Goal: Transaction & Acquisition: Purchase product/service

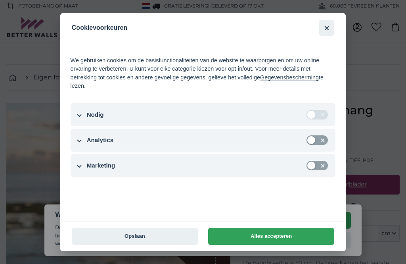
click at [179, 239] on button "Opslaan" at bounding box center [135, 236] width 126 height 17
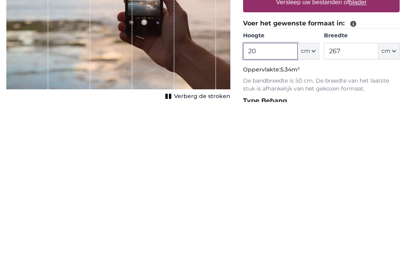
type input "2"
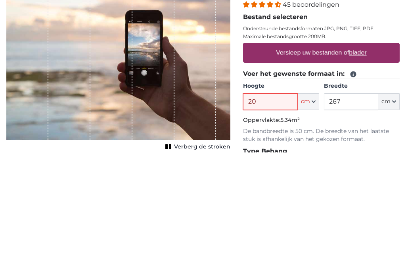
type input "200"
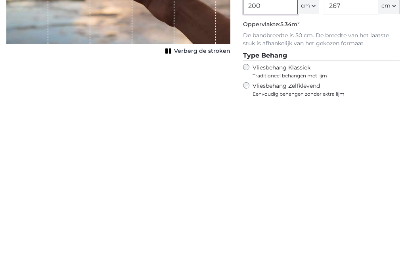
scroll to position [65, 0]
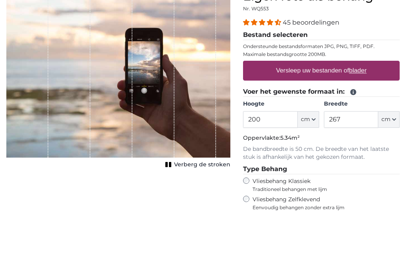
click at [338, 111] on label "Versleep uw bestanden of blader" at bounding box center [321, 119] width 97 height 16
click at [338, 109] on input "Versleep uw bestanden of blader" at bounding box center [321, 110] width 157 height 2
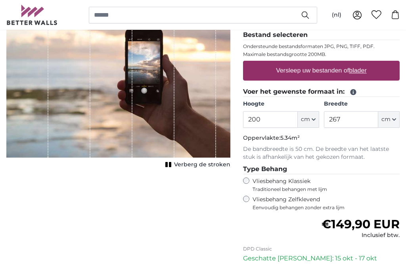
type input "**********"
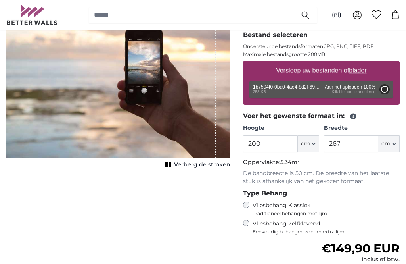
type input "81"
type input "107.7"
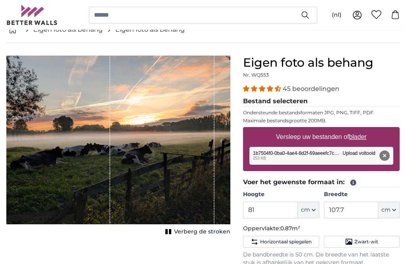
scroll to position [47, 0]
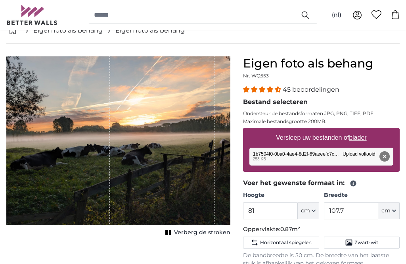
click at [195, 233] on span "Verberg de stroken" at bounding box center [202, 233] width 56 height 8
click at [314, 211] on icon "button" at bounding box center [313, 211] width 3 height 2
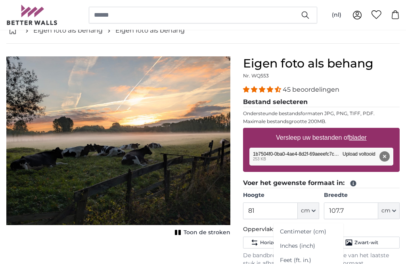
click at [315, 234] on link "Centimeter (cm)" at bounding box center [309, 232] width 70 height 14
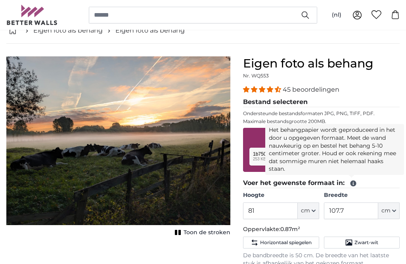
click at [355, 185] on icon at bounding box center [354, 184] width 6 height 6
click at [391, 216] on button "cm" at bounding box center [389, 210] width 21 height 17
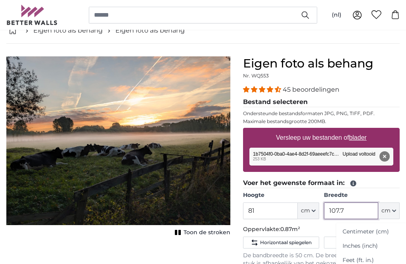
click at [364, 208] on input "107.7" at bounding box center [351, 210] width 54 height 17
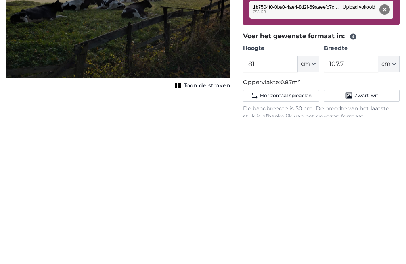
click at [369, 239] on span "Zwart-wit" at bounding box center [367, 242] width 24 height 6
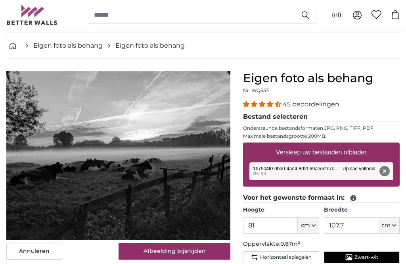
scroll to position [40, 0]
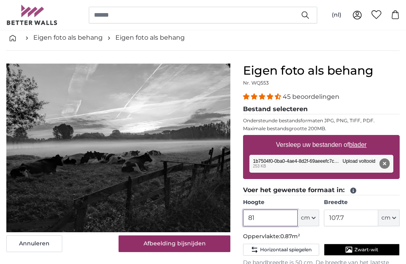
click at [278, 218] on input "81" at bounding box center [270, 218] width 54 height 17
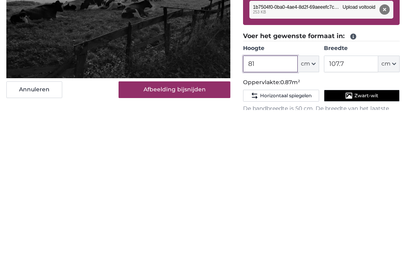
type input "8"
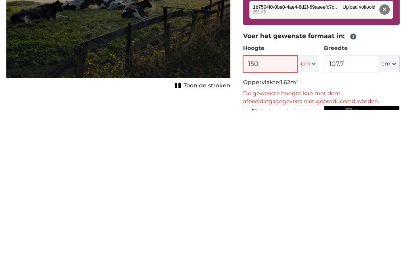
type input "150"
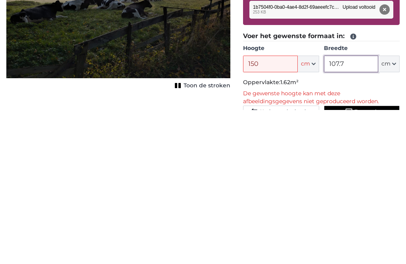
click at [352, 210] on input "107.7" at bounding box center [351, 218] width 54 height 17
type input "1"
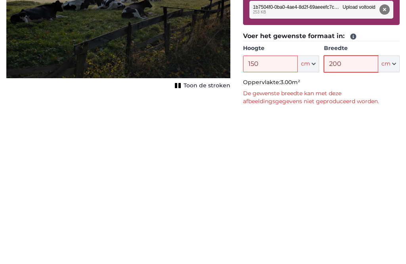
type input "200"
click at [387, 244] on p "De gewenste breedte kan met deze afbeeldingsgegevens niet geproduceerd worden." at bounding box center [321, 252] width 157 height 16
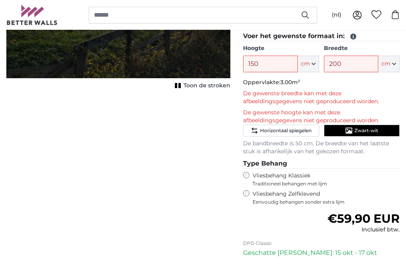
click at [208, 194] on div "Annuleren Afbeelding bijsnijden Toon de stroken" at bounding box center [118, 126] width 237 height 432
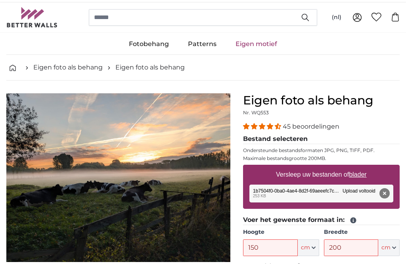
scroll to position [0, 0]
